Goal: Task Accomplishment & Management: Manage account settings

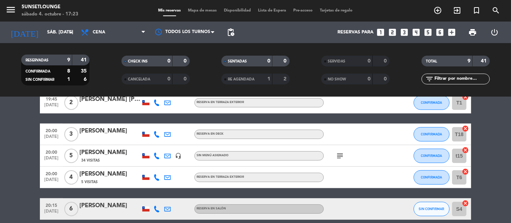
scroll to position [176, 0]
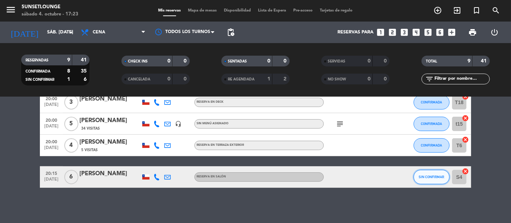
click at [434, 175] on span "SIN CONFIRMAR" at bounding box center [432, 177] width 26 height 4
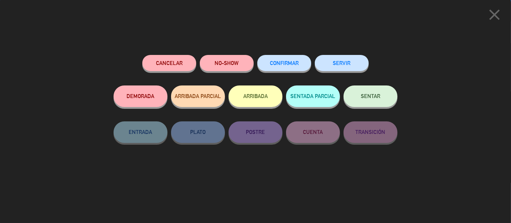
click at [282, 68] on button "CONFIRMAR" at bounding box center [284, 63] width 54 height 16
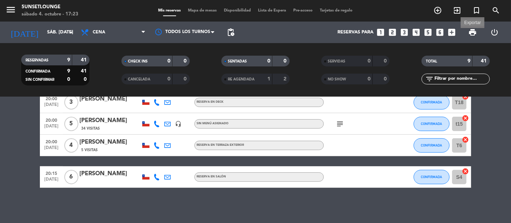
click at [475, 33] on span "print" at bounding box center [472, 32] width 9 height 9
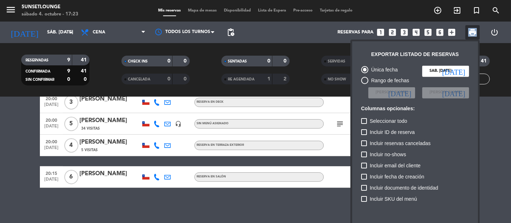
click at [475, 33] on span "print" at bounding box center [472, 32] width 9 height 9
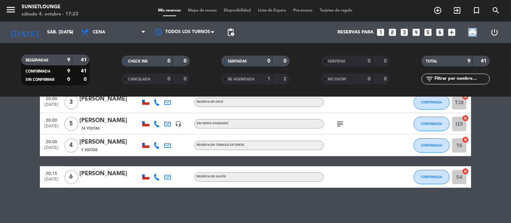
click at [475, 33] on span "print" at bounding box center [472, 32] width 9 height 9
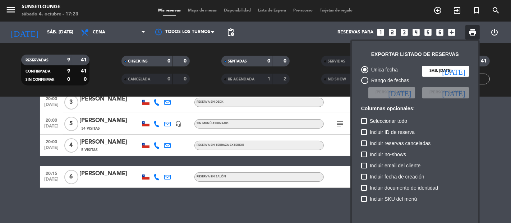
scroll to position [44, 0]
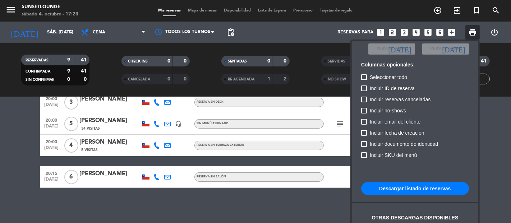
click at [434, 190] on button "Descargar listado de reservas" at bounding box center [415, 188] width 108 height 13
click at [50, 31] on div at bounding box center [255, 111] width 511 height 223
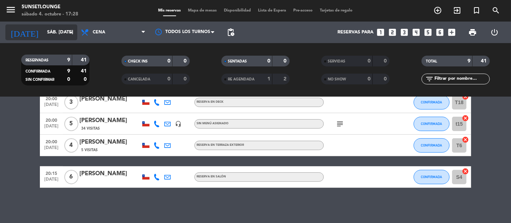
click at [55, 34] on input "sáb. [DATE]" at bounding box center [74, 32] width 63 height 13
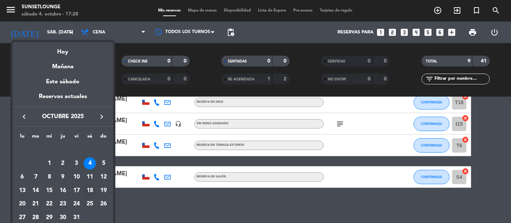
click at [90, 191] on div "18" at bounding box center [90, 191] width 12 height 12
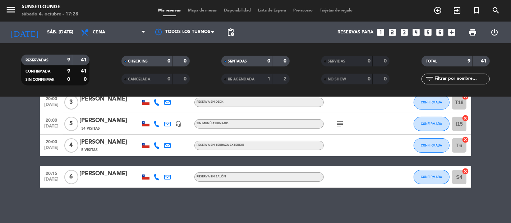
type input "sáb. [DATE]"
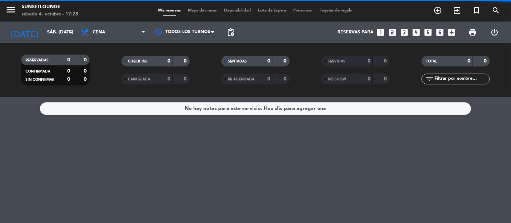
scroll to position [0, 0]
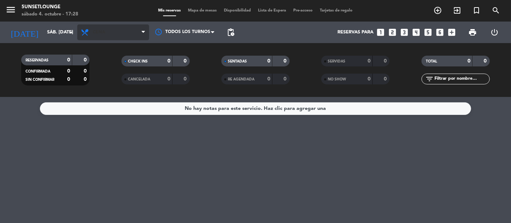
click at [121, 32] on span "Cena" at bounding box center [113, 32] width 72 height 16
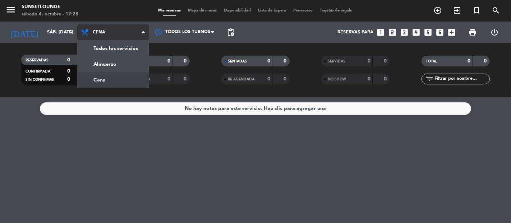
click at [130, 63] on div "menu 5unsetlounge sábado 4. octubre - 17:28 Mis reservas Mapa de mesas Disponib…" at bounding box center [255, 48] width 511 height 97
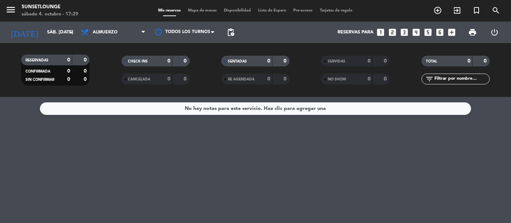
click at [437, 11] on icon "add_circle_outline" at bounding box center [437, 10] width 9 height 9
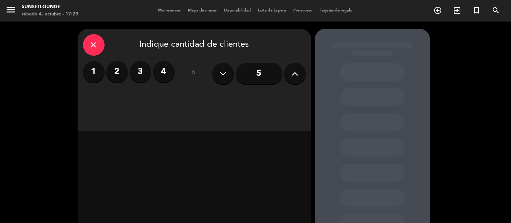
click at [292, 76] on icon at bounding box center [294, 73] width 7 height 11
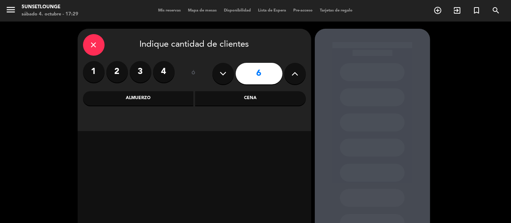
click at [293, 79] on button at bounding box center [295, 74] width 22 height 22
type input "7"
click at [161, 100] on div "Almuerzo" at bounding box center [138, 98] width 111 height 14
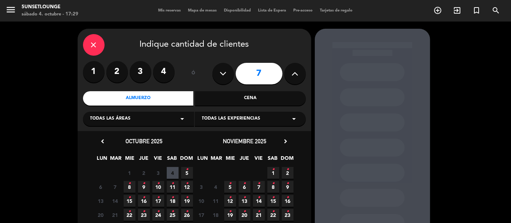
click at [173, 202] on icon "•" at bounding box center [172, 197] width 3 height 11
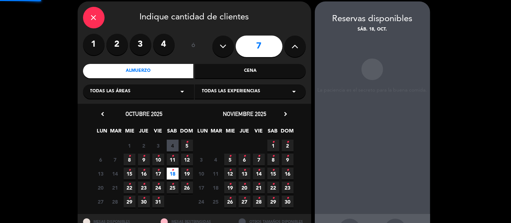
scroll to position [29, 0]
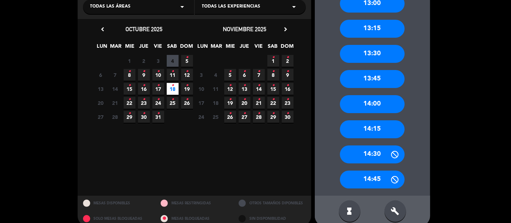
click at [371, 135] on div "14:15" at bounding box center [372, 129] width 65 height 18
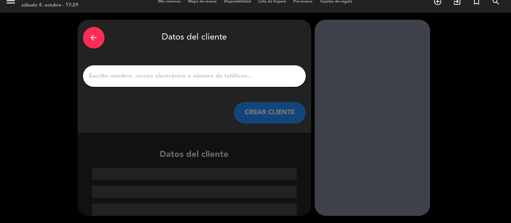
scroll to position [9, 0]
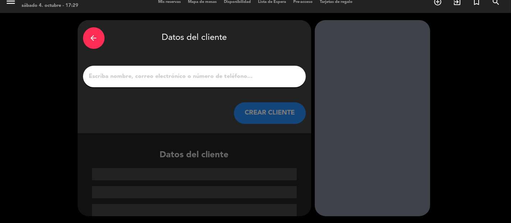
click at [272, 73] on input "1" at bounding box center [194, 76] width 212 height 10
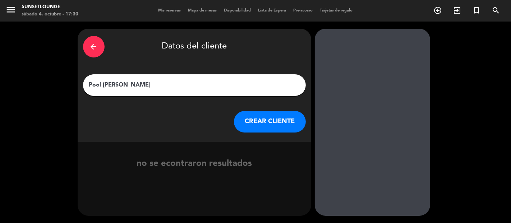
type input "Pool [PERSON_NAME]"
click at [257, 117] on button "CREAR CLIENTE" at bounding box center [270, 122] width 72 height 22
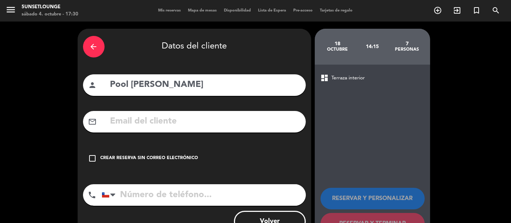
click at [151, 119] on input "text" at bounding box center [205, 121] width 191 height 15
paste input "[EMAIL_ADDRESS][DOMAIN_NAME]"
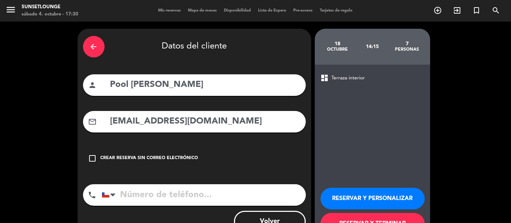
type input "[EMAIL_ADDRESS][DOMAIN_NAME]"
click at [174, 191] on input "tel" at bounding box center [204, 195] width 204 height 22
paste input "921600691"
type input "921600691"
click at [358, 189] on button "RESERVAR Y PERSONALIZAR" at bounding box center [372, 199] width 104 height 22
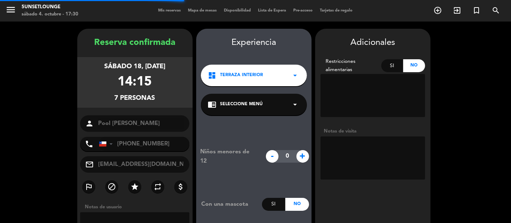
scroll to position [29, 0]
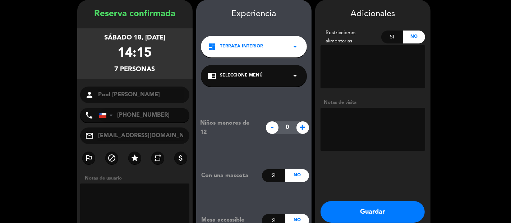
click at [366, 218] on button "Guardar" at bounding box center [372, 212] width 104 height 22
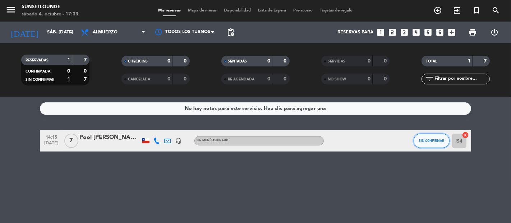
click at [420, 145] on button "SIN CONFIRMAR" at bounding box center [432, 141] width 36 height 14
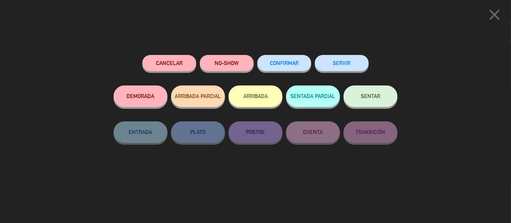
click at [295, 64] on span "CONFIRMAR" at bounding box center [284, 63] width 29 height 6
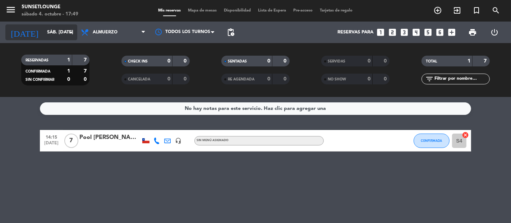
click at [62, 32] on input "sáb. [DATE]" at bounding box center [74, 32] width 63 height 13
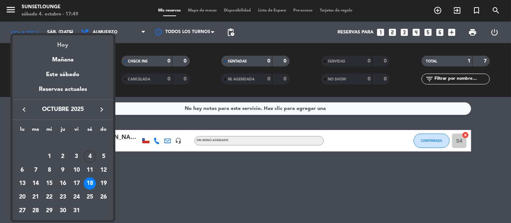
click at [68, 48] on div "Hoy" at bounding box center [63, 42] width 101 height 15
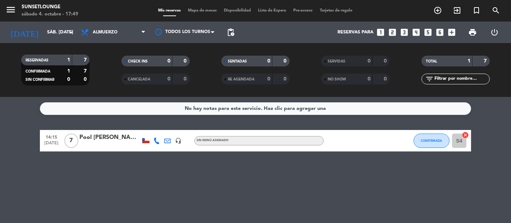
type input "sáb. [DATE]"
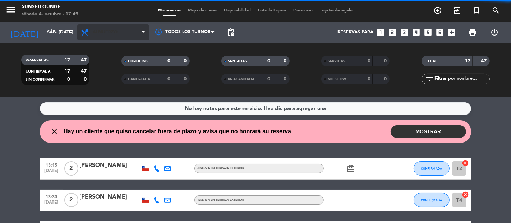
click at [126, 36] on span "Almuerzo" at bounding box center [113, 32] width 72 height 16
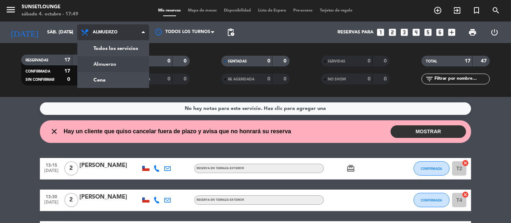
click at [112, 80] on div "menu 5unsetlounge sábado 4. octubre - 17:49 Mis reservas Mapa de mesas Disponib…" at bounding box center [255, 48] width 511 height 97
